Goal: Task Accomplishment & Management: Use online tool/utility

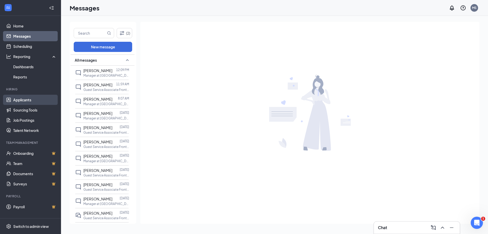
click at [30, 97] on link "Applicants" at bounding box center [34, 100] width 43 height 10
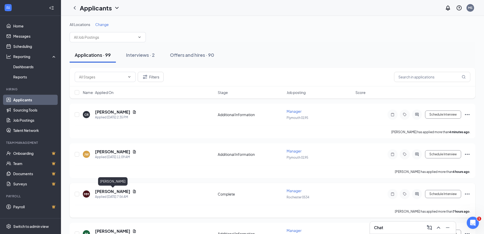
click at [103, 193] on h5 "[PERSON_NAME]" at bounding box center [112, 191] width 35 height 6
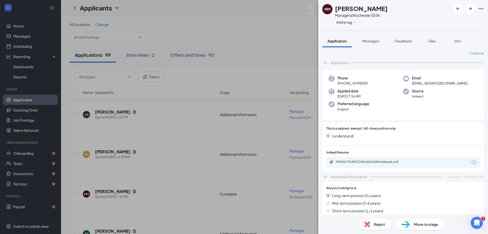
scroll to position [51, 0]
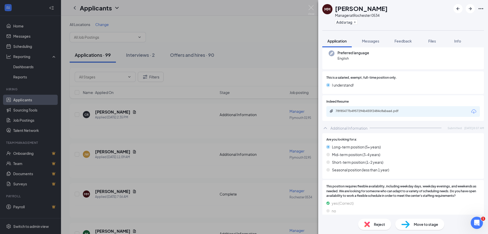
click at [394, 109] on div "78f85477b4957294b455f2484c8abaa6.pdf" at bounding box center [403, 111] width 154 height 11
click at [344, 112] on div "78f85477b4957294b455f2484c8abaa6.pdf" at bounding box center [371, 111] width 71 height 4
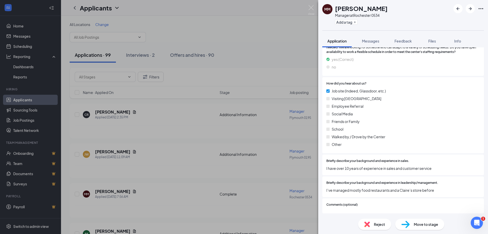
scroll to position [192, 0]
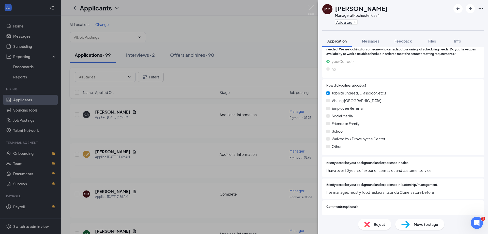
click at [242, 61] on div "MM [PERSON_NAME] Manager at [GEOGRAPHIC_DATA] 0534 Add a tag Application Messag…" at bounding box center [244, 117] width 488 height 234
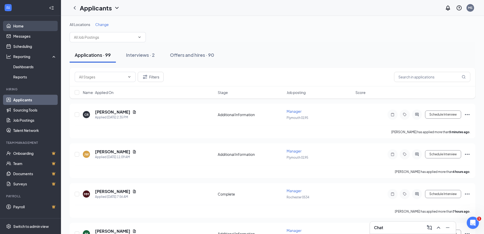
click at [28, 27] on link "Home" at bounding box center [34, 26] width 43 height 10
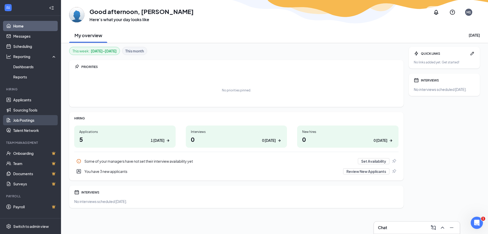
click at [34, 118] on link "Job Postings" at bounding box center [34, 120] width 43 height 10
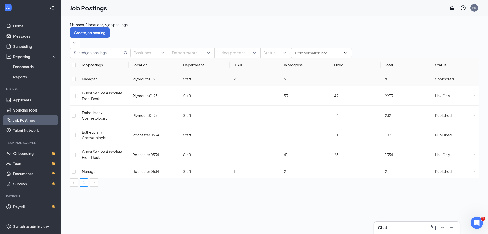
click at [469, 86] on td at bounding box center [474, 79] width 10 height 14
click at [473, 80] on icon "Ellipses" at bounding box center [474, 79] width 2 height 2
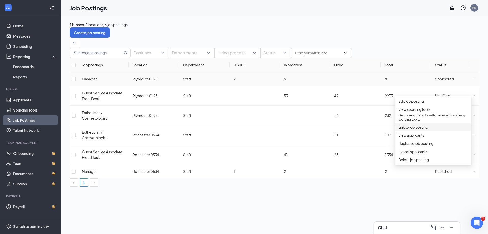
click at [425, 129] on span "Link to job posting" at bounding box center [413, 127] width 30 height 5
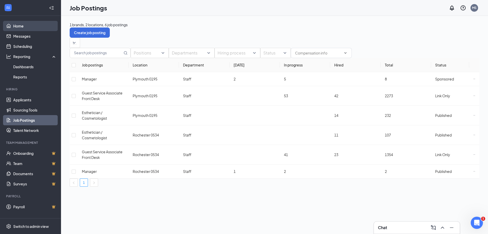
click at [37, 26] on link "Home" at bounding box center [34, 26] width 43 height 10
